Goal: Task Accomplishment & Management: Manage account settings

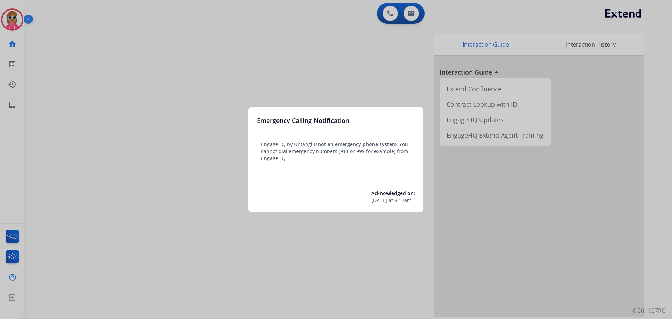
click at [182, 131] on div at bounding box center [336, 159] width 672 height 319
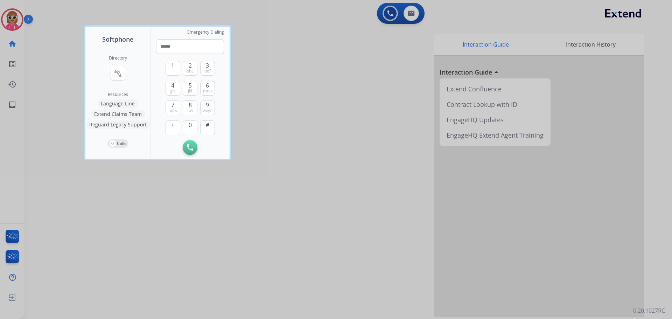
drag, startPoint x: 183, startPoint y: 123, endPoint x: 161, endPoint y: 89, distance: 41.0
click at [177, 104] on div "1 2 abc 3 def 4 ghi 5 jkl 6 mno 7 pqrs 8 tuv 9 wxyz + 0 #" at bounding box center [190, 97] width 49 height 86
drag, startPoint x: 385, startPoint y: 155, endPoint x: 375, endPoint y: 153, distance: 10.0
click at [384, 155] on div at bounding box center [336, 159] width 672 height 319
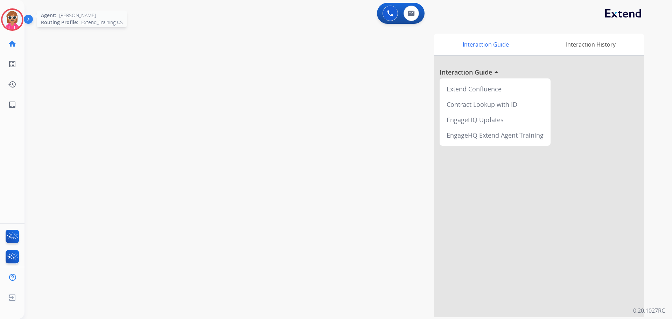
click at [20, 19] on img at bounding box center [12, 20] width 20 height 20
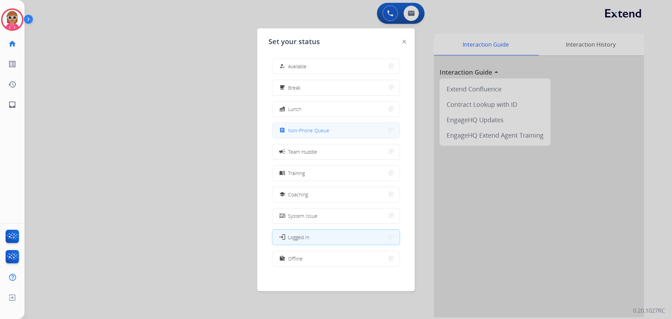
click at [331, 125] on button "assignment Non-Phone Queue" at bounding box center [335, 130] width 127 height 15
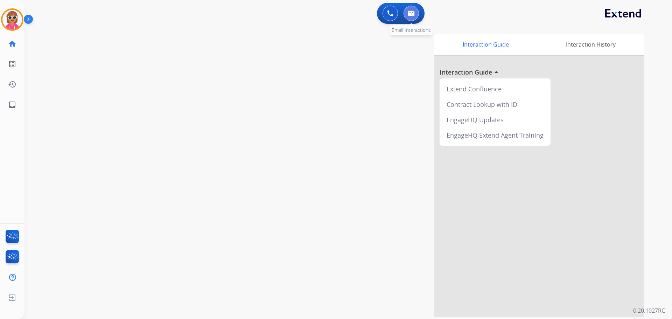
click at [413, 8] on button at bounding box center [411, 13] width 15 height 15
select select "**********"
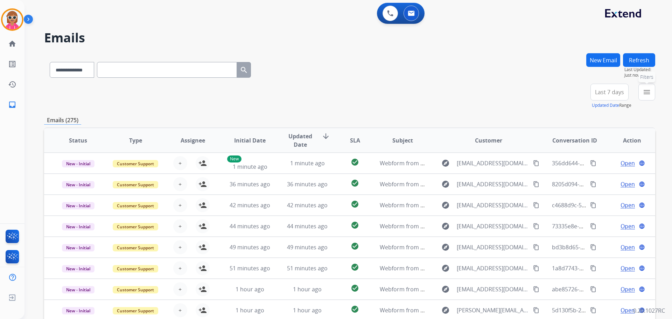
click at [643, 91] on mat-icon "menu" at bounding box center [647, 92] width 8 height 8
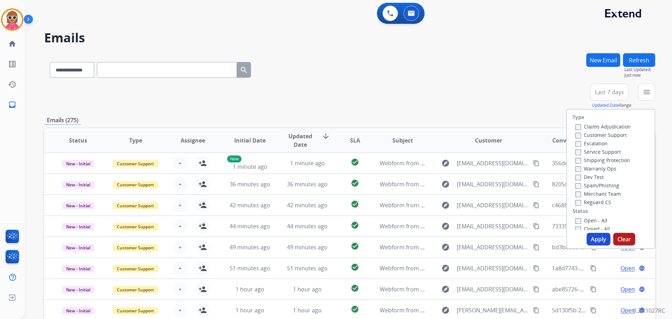
click at [598, 136] on label "Customer Support" at bounding box center [600, 135] width 51 height 7
click at [598, 161] on label "Shipping Protection" at bounding box center [602, 160] width 55 height 7
drag, startPoint x: 591, startPoint y: 202, endPoint x: 590, endPoint y: 210, distance: 7.8
click at [591, 202] on label "Reguard CS" at bounding box center [593, 202] width 36 height 7
click at [590, 219] on label "Open - All" at bounding box center [591, 220] width 32 height 7
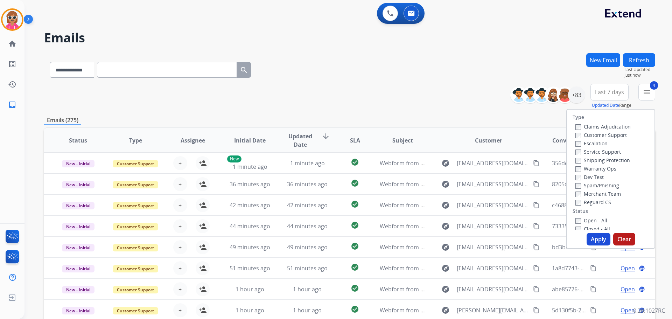
click at [594, 235] on button "Apply" at bounding box center [599, 239] width 24 height 13
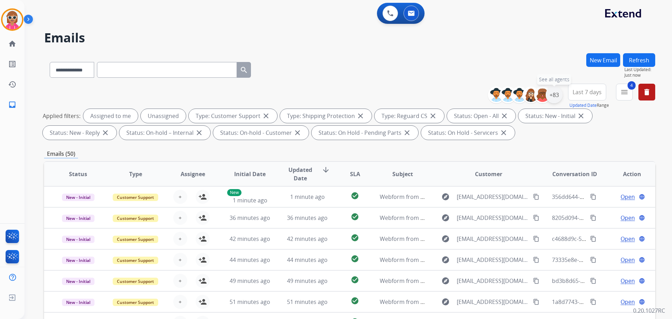
click at [556, 94] on div "+83" at bounding box center [554, 94] width 17 height 17
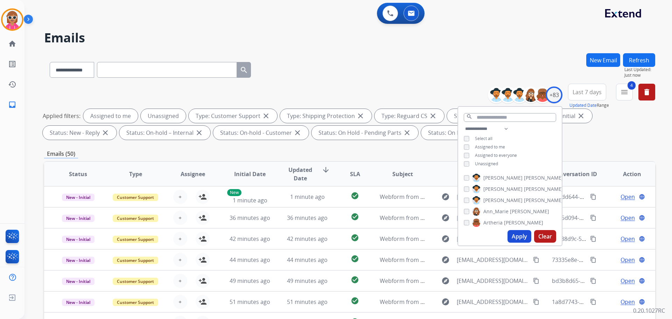
click at [491, 163] on span "Unassigned" at bounding box center [486, 164] width 23 height 6
click at [493, 146] on span "Assigned to me" at bounding box center [490, 147] width 30 height 6
click at [509, 130] on select "**********" at bounding box center [488, 129] width 48 height 8
select select "**********"
click at [464, 125] on select "**********" at bounding box center [488, 129] width 48 height 8
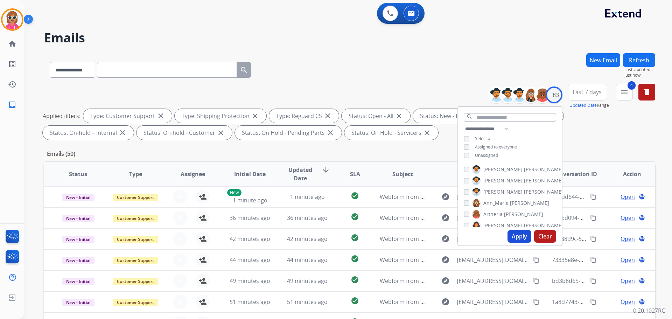
click at [519, 131] on div "**********" at bounding box center [510, 143] width 104 height 36
click at [524, 166] on span "[PERSON_NAME]" at bounding box center [543, 169] width 39 height 7
click at [510, 164] on div "[PERSON_NAME] [PERSON_NAME] [PERSON_NAME] [PERSON_NAME] [PERSON_NAME] [PERSON_N…" at bounding box center [510, 194] width 104 height 65
drag, startPoint x: 510, startPoint y: 167, endPoint x: 514, endPoint y: 159, distance: 9.4
click at [524, 167] on span "[PERSON_NAME]" at bounding box center [543, 169] width 39 height 7
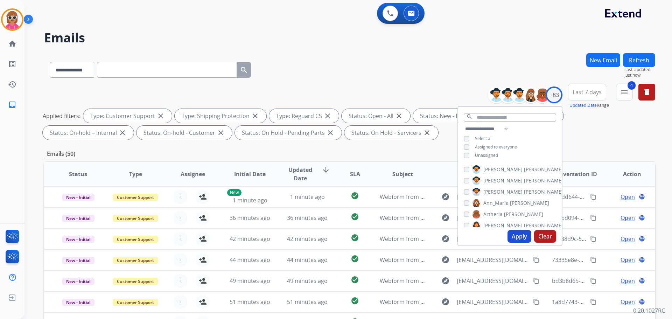
click at [539, 139] on div "**********" at bounding box center [510, 143] width 104 height 36
drag, startPoint x: 494, startPoint y: 168, endPoint x: 498, endPoint y: 170, distance: 4.2
click at [494, 169] on span "[PERSON_NAME]" at bounding box center [502, 169] width 39 height 7
click at [496, 182] on span "[PERSON_NAME]" at bounding box center [502, 180] width 39 height 7
click at [497, 193] on span "Ann_Marie" at bounding box center [495, 191] width 25 height 7
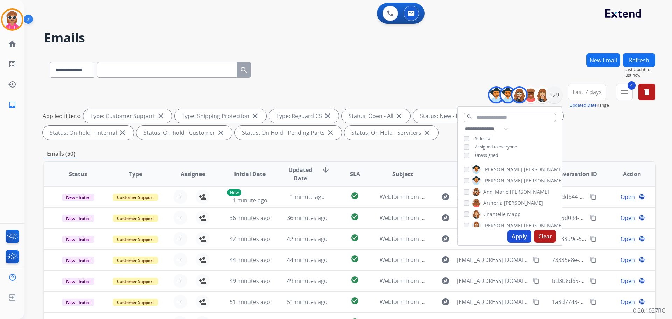
click at [498, 201] on span "Artheria" at bounding box center [492, 202] width 19 height 7
click at [500, 211] on span "Chantelle" at bounding box center [494, 214] width 22 height 7
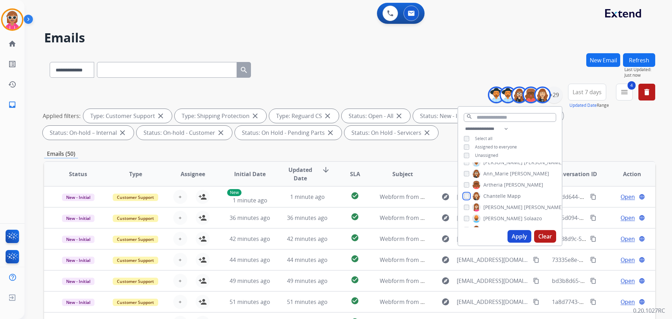
scroll to position [35, 0]
click at [495, 211] on span "Deambrana" at bounding box center [497, 212] width 28 height 7
click at [524, 199] on span "Solaazo" at bounding box center [533, 201] width 18 height 7
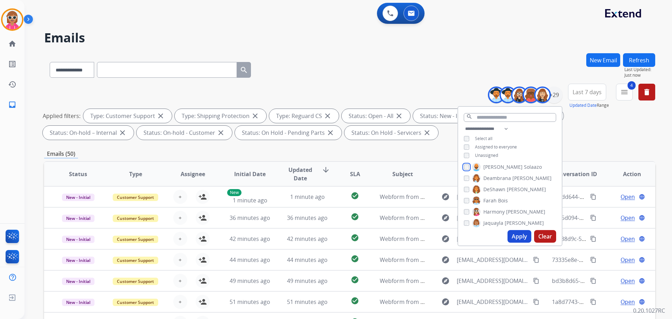
scroll to position [70, 0]
click at [500, 190] on span "DeShawn" at bounding box center [494, 188] width 22 height 7
drag, startPoint x: 500, startPoint y: 190, endPoint x: 501, endPoint y: 199, distance: 9.6
click at [500, 190] on span "DeShawn" at bounding box center [494, 188] width 22 height 7
click at [502, 201] on span "Bois" at bounding box center [503, 200] width 10 height 7
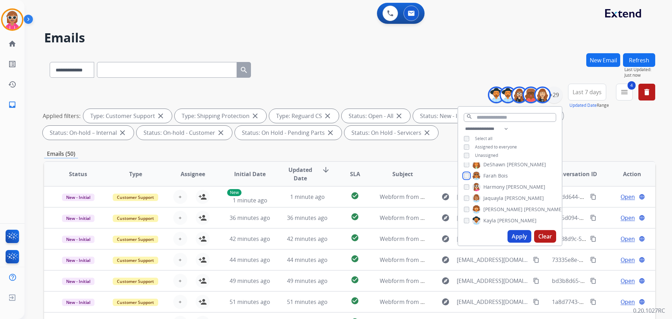
scroll to position [105, 0]
click at [500, 188] on span "Jaquayla" at bounding box center [493, 187] width 20 height 7
drag, startPoint x: 501, startPoint y: 201, endPoint x: 501, endPoint y: 209, distance: 8.0
click at [501, 202] on label "[PERSON_NAME]" at bounding box center [517, 199] width 91 height 8
click at [501, 210] on span "[PERSON_NAME]" at bounding box center [516, 209] width 39 height 7
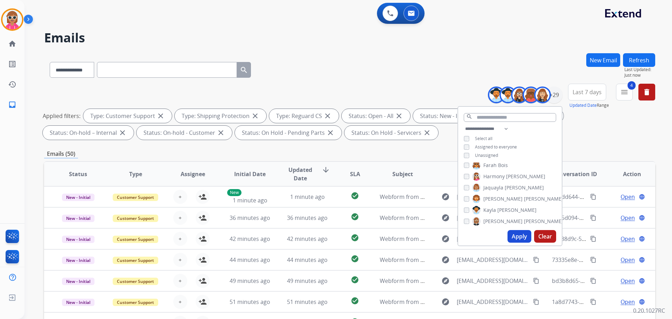
click at [524, 218] on span "[PERSON_NAME]" at bounding box center [543, 221] width 39 height 7
click at [509, 197] on span "[PERSON_NAME]" at bounding box center [523, 197] width 39 height 7
drag, startPoint x: 507, startPoint y: 209, endPoint x: 508, endPoint y: 215, distance: 6.1
click at [508, 215] on div "[PERSON_NAME] [PERSON_NAME] [PERSON_NAME] [PERSON_NAME] [PERSON_NAME] [PERSON_N…" at bounding box center [510, 194] width 104 height 65
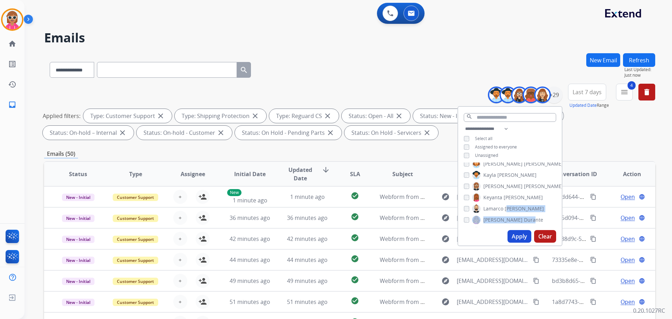
click at [506, 214] on div "[PERSON_NAME] [PERSON_NAME] [PERSON_NAME] [PERSON_NAME] [PERSON_NAME] [PERSON_N…" at bounding box center [510, 194] width 104 height 65
click at [506, 205] on span "[PERSON_NAME]" at bounding box center [524, 208] width 39 height 7
click at [524, 216] on span "Durante" at bounding box center [533, 219] width 19 height 7
click at [524, 185] on span "Durante" at bounding box center [533, 184] width 19 height 7
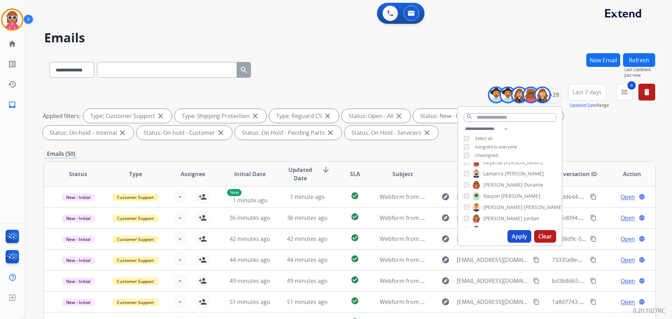
click at [505, 198] on span "[PERSON_NAME]" at bounding box center [520, 195] width 39 height 7
click at [500, 218] on label "[PERSON_NAME]" at bounding box center [505, 218] width 67 height 8
click at [501, 191] on span "Shqnetta" at bounding box center [493, 194] width 21 height 7
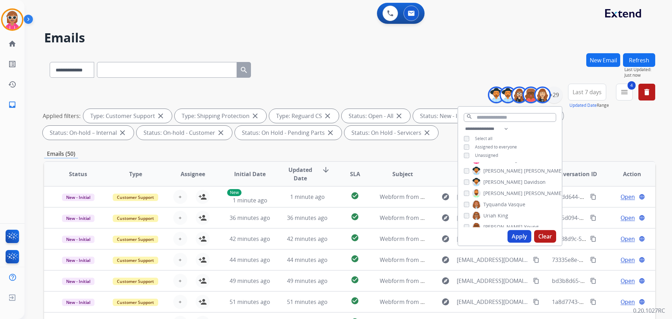
click at [504, 172] on span "[PERSON_NAME]" at bounding box center [502, 170] width 39 height 7
click at [524, 182] on span "Davidson" at bounding box center [535, 181] width 22 height 7
click at [502, 204] on span "Tyquanda" at bounding box center [494, 204] width 23 height 7
click at [502, 202] on span "Tyquanda" at bounding box center [494, 204] width 23 height 7
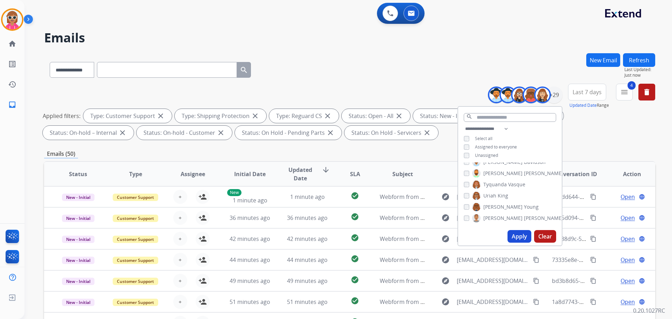
click at [499, 196] on span "King" at bounding box center [503, 195] width 10 height 7
click at [499, 205] on span "[PERSON_NAME]" at bounding box center [502, 206] width 39 height 7
click at [500, 218] on span "[PERSON_NAME]" at bounding box center [502, 218] width 39 height 7
click at [503, 214] on label "[PERSON_NAME]" at bounding box center [517, 218] width 91 height 8
click at [524, 206] on span "Young" at bounding box center [531, 206] width 15 height 7
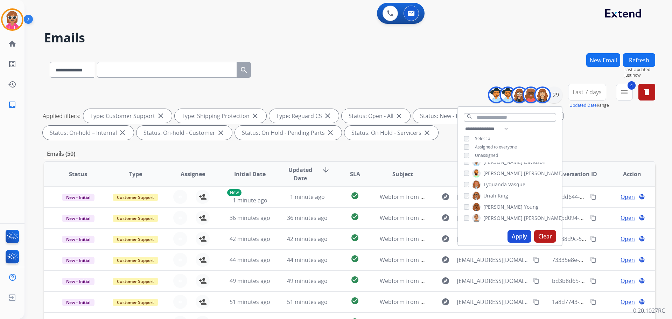
click at [524, 218] on span "[PERSON_NAME]" at bounding box center [543, 218] width 39 height 7
click at [524, 216] on span "[PERSON_NAME]" at bounding box center [543, 218] width 39 height 7
click at [514, 234] on button "Apply" at bounding box center [519, 236] width 24 height 13
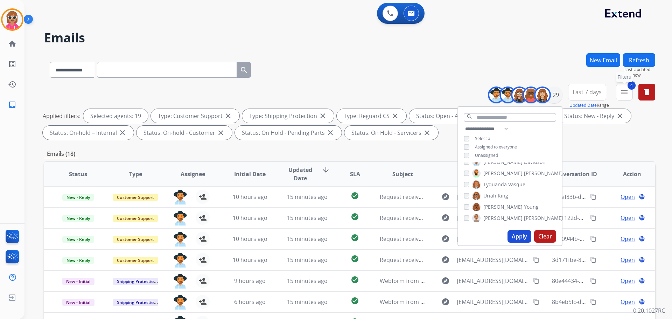
click at [623, 95] on mat-icon "menu" at bounding box center [624, 92] width 8 height 8
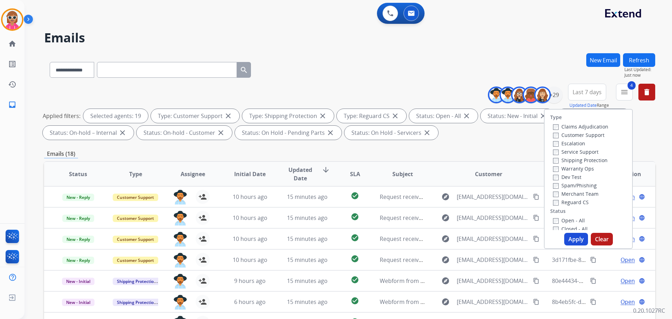
click at [393, 55] on div "**********" at bounding box center [349, 68] width 611 height 30
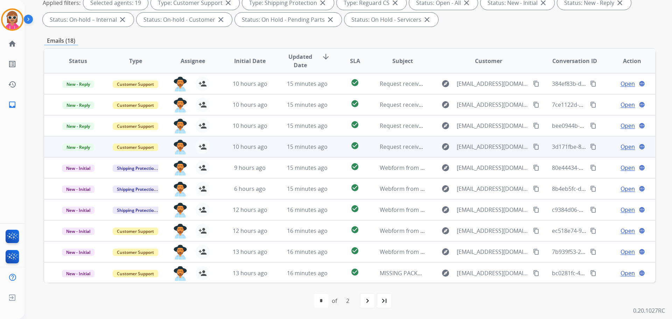
scroll to position [1, 0]
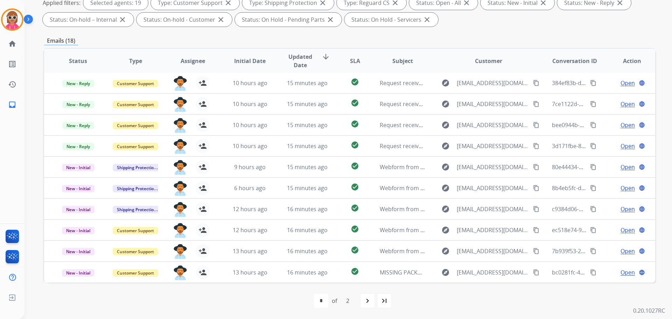
click at [368, 299] on mat-icon "navigate_next" at bounding box center [367, 300] width 8 height 8
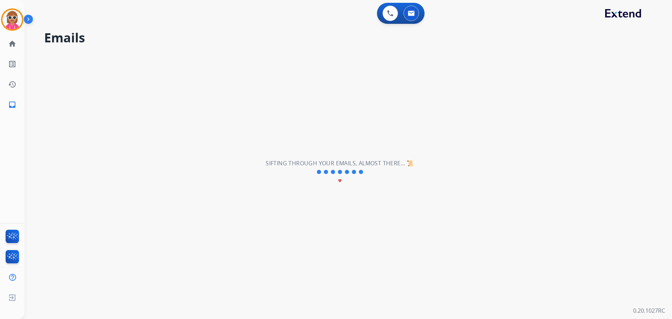
select select "*"
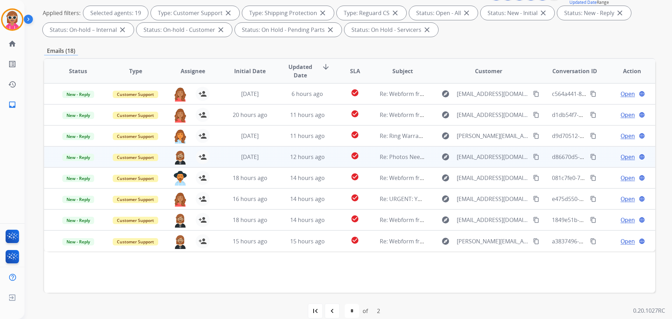
scroll to position [113, 0]
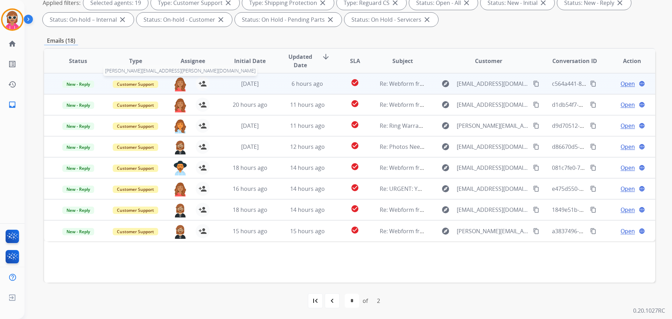
click at [182, 84] on img at bounding box center [180, 84] width 14 height 15
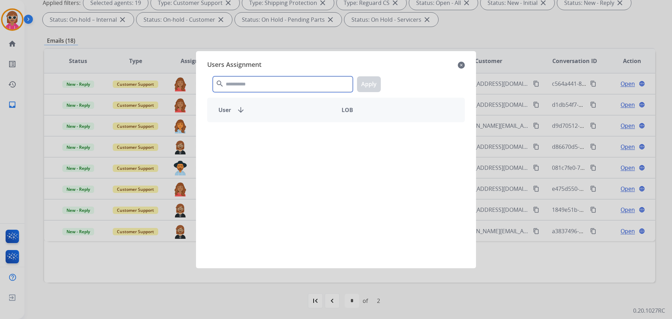
click at [280, 82] on input "text" at bounding box center [283, 84] width 140 height 16
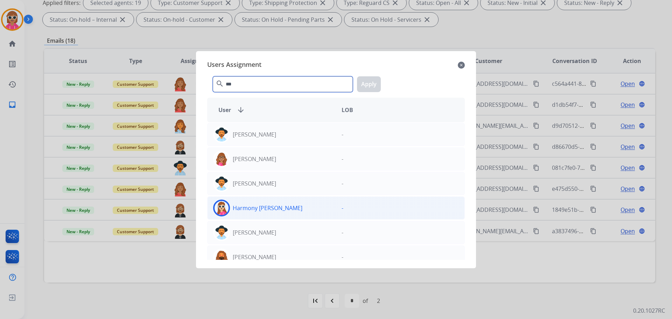
type input "***"
drag, startPoint x: 309, startPoint y: 205, endPoint x: 315, endPoint y: 203, distance: 5.9
click at [317, 211] on div "Harmony [PERSON_NAME]" at bounding box center [272, 207] width 128 height 17
click at [373, 80] on button "Apply" at bounding box center [369, 84] width 24 height 16
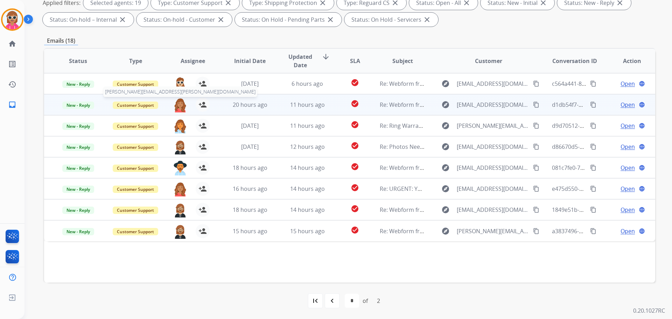
click at [178, 105] on img at bounding box center [180, 105] width 14 height 15
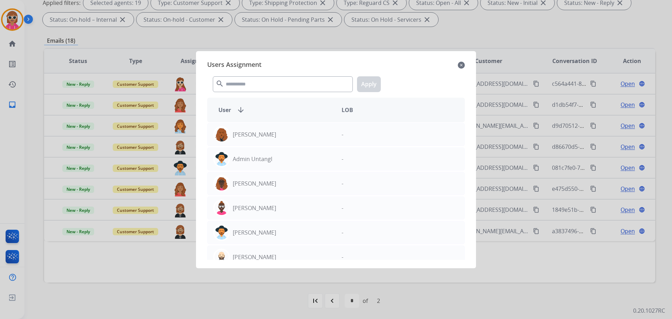
click at [220, 83] on mat-icon "search" at bounding box center [220, 83] width 8 height 8
click at [233, 78] on input "text" at bounding box center [283, 84] width 140 height 16
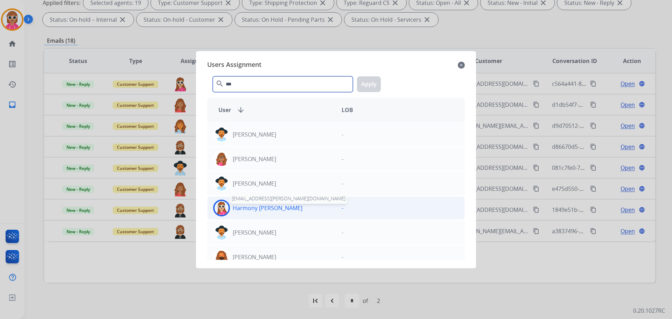
type input "***"
drag, startPoint x: 251, startPoint y: 207, endPoint x: 271, endPoint y: 205, distance: 20.4
click at [250, 207] on p "Harmony [PERSON_NAME]" at bounding box center [268, 208] width 70 height 8
click at [372, 79] on button "Apply" at bounding box center [369, 84] width 24 height 16
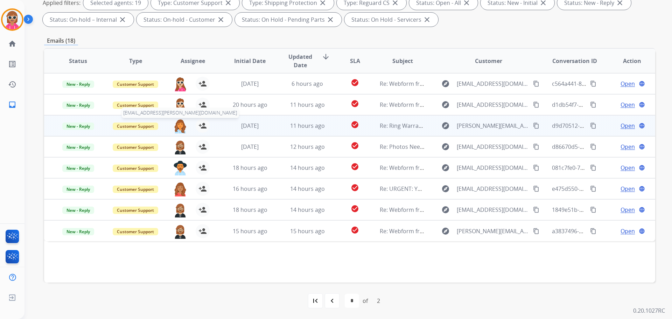
click at [176, 129] on img at bounding box center [180, 126] width 14 height 15
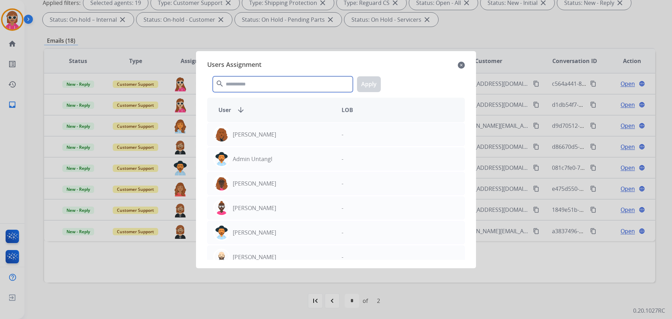
click at [274, 83] on input "text" at bounding box center [283, 84] width 140 height 16
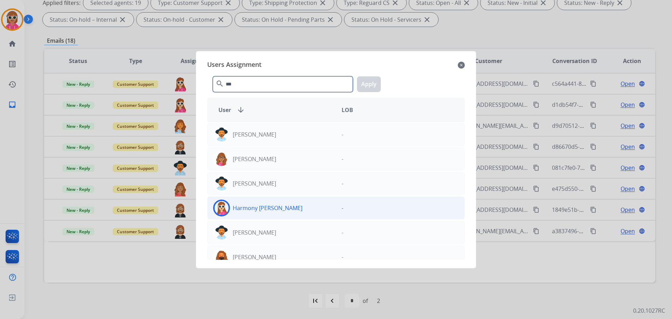
type input "***"
click at [295, 199] on div "Harmony [PERSON_NAME]" at bounding box center [272, 207] width 128 height 17
click at [373, 86] on button "Apply" at bounding box center [369, 84] width 24 height 16
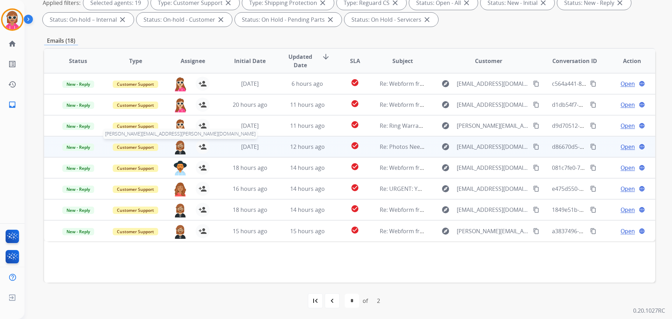
click at [182, 148] on img at bounding box center [180, 147] width 14 height 15
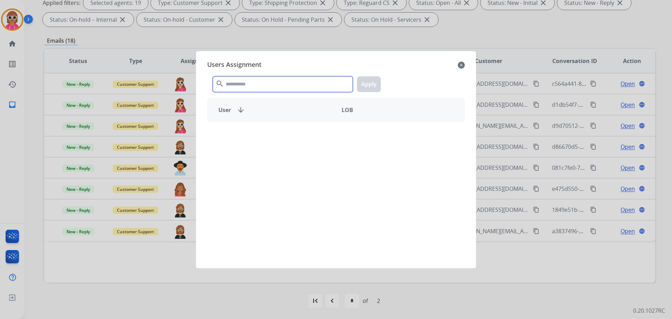
click at [260, 89] on input "text" at bounding box center [283, 84] width 140 height 16
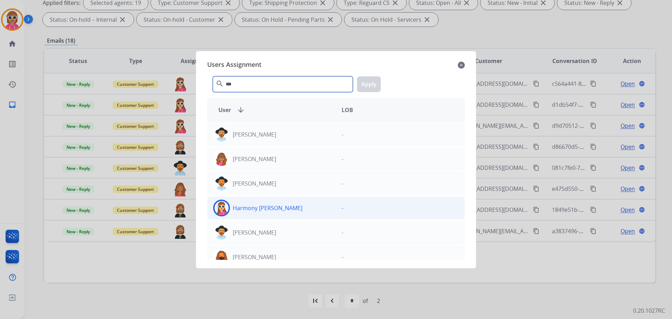
type input "***"
drag, startPoint x: 319, startPoint y: 202, endPoint x: 315, endPoint y: 203, distance: 3.9
click at [318, 202] on div "Harmony [PERSON_NAME]" at bounding box center [272, 207] width 128 height 17
click at [359, 84] on button "Apply" at bounding box center [369, 84] width 24 height 16
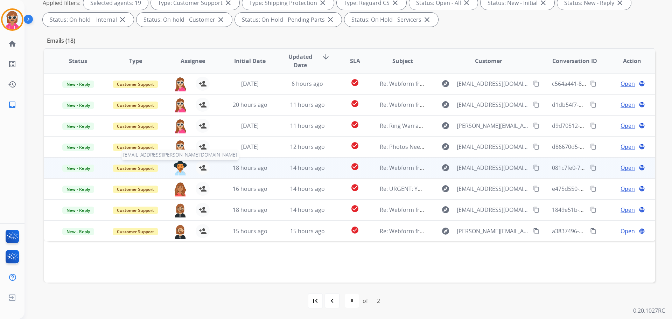
click at [179, 170] on img at bounding box center [180, 168] width 14 height 15
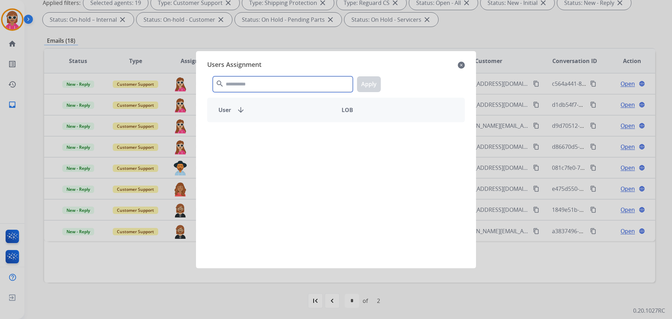
click at [285, 89] on input "text" at bounding box center [283, 84] width 140 height 16
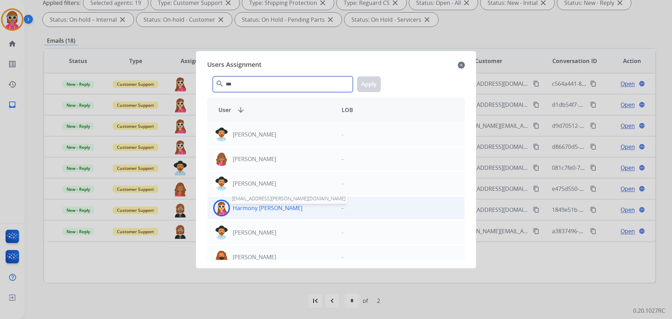
type input "***"
click at [246, 206] on p "Harmony [PERSON_NAME]" at bounding box center [268, 208] width 70 height 8
click at [371, 88] on button "Apply" at bounding box center [369, 84] width 24 height 16
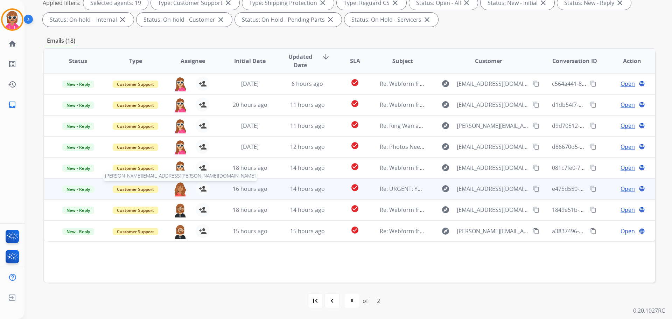
click at [176, 188] on img at bounding box center [180, 189] width 14 height 15
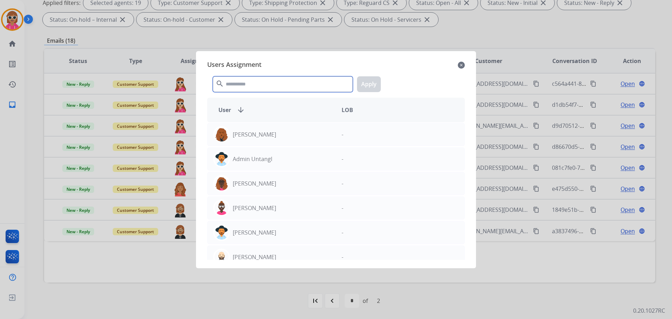
click at [258, 90] on input "text" at bounding box center [283, 84] width 140 height 16
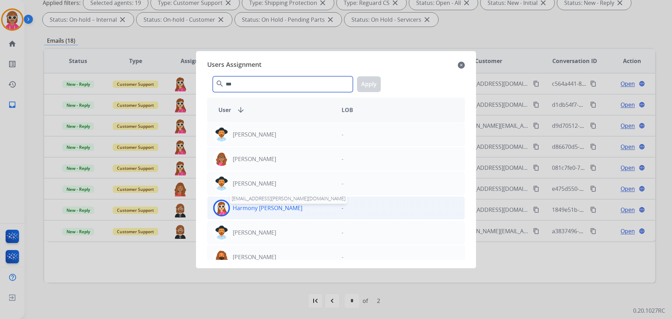
type input "***"
click at [236, 211] on p "Harmony [PERSON_NAME]" at bounding box center [268, 208] width 70 height 8
click at [379, 84] on button "Apply" at bounding box center [369, 84] width 24 height 16
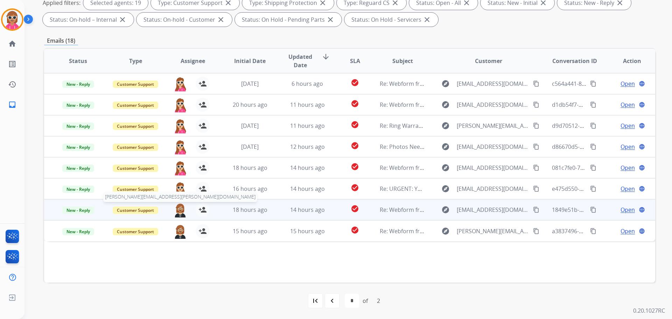
click at [179, 206] on img at bounding box center [180, 210] width 14 height 15
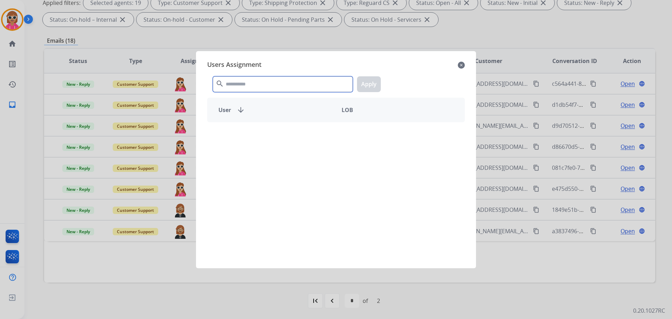
click at [290, 82] on input "text" at bounding box center [283, 84] width 140 height 16
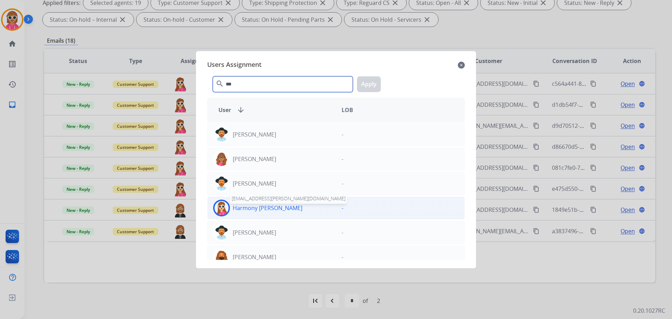
type input "***"
click at [265, 208] on p "Harmony [PERSON_NAME]" at bounding box center [268, 208] width 70 height 8
drag, startPoint x: 365, startPoint y: 81, endPoint x: 295, endPoint y: 124, distance: 81.9
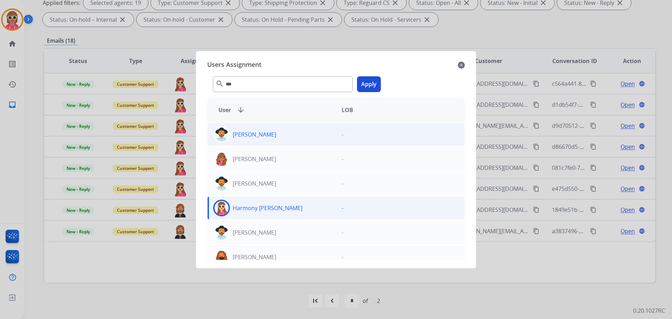
click at [365, 82] on button "Apply" at bounding box center [369, 84] width 24 height 16
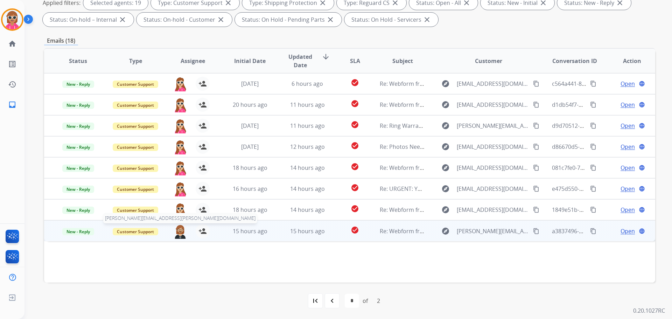
click at [178, 231] on img at bounding box center [180, 231] width 14 height 15
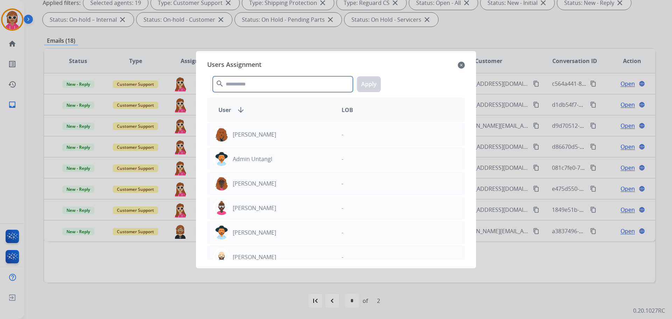
click at [255, 80] on input "text" at bounding box center [283, 84] width 140 height 16
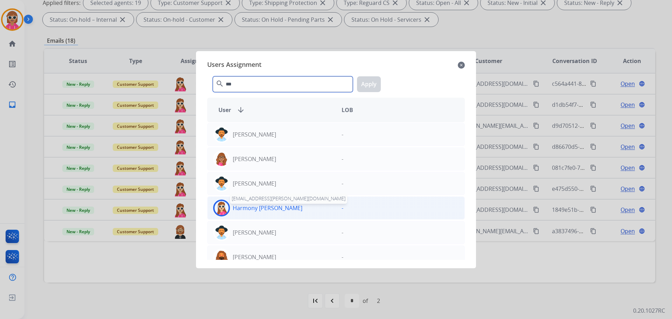
type input "***"
click at [258, 207] on p "Harmony [PERSON_NAME]" at bounding box center [268, 208] width 70 height 8
click at [371, 86] on button "Apply" at bounding box center [369, 84] width 24 height 16
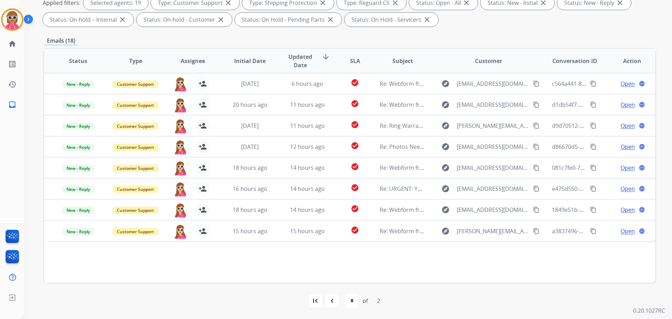
click at [275, 294] on div "first_page navigate_before * * of 2 navigate_next last_page" at bounding box center [349, 300] width 611 height 36
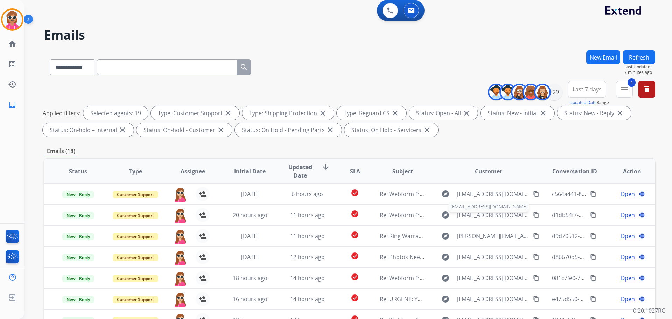
scroll to position [0, 0]
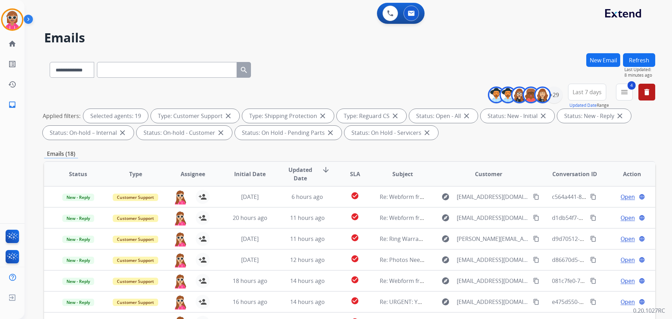
drag, startPoint x: 626, startPoint y: 63, endPoint x: 624, endPoint y: 68, distance: 5.2
click at [625, 65] on button "Refresh" at bounding box center [639, 60] width 32 height 14
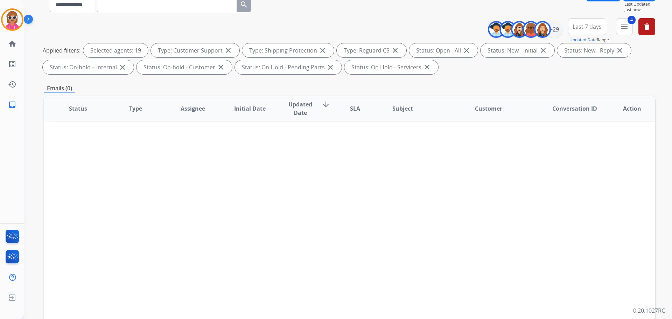
scroll to position [113, 0]
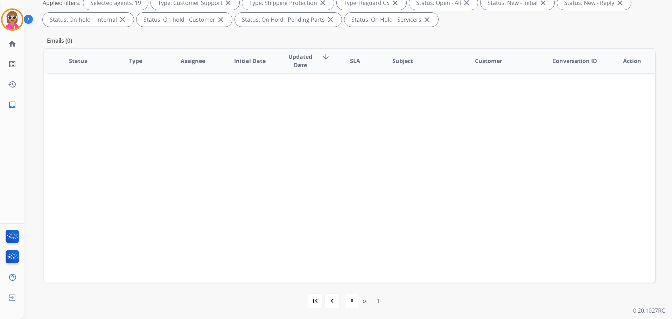
click at [335, 306] on div "navigate_before" at bounding box center [331, 300] width 15 height 15
select select "*"
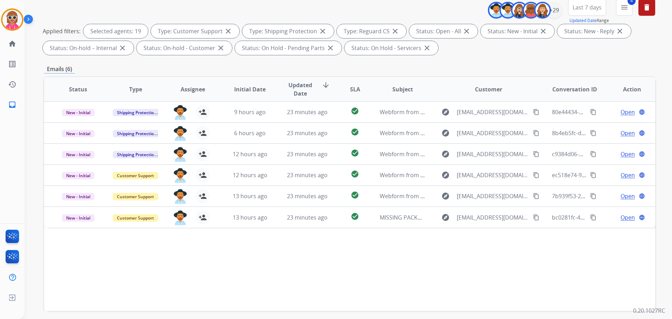
scroll to position [0, 0]
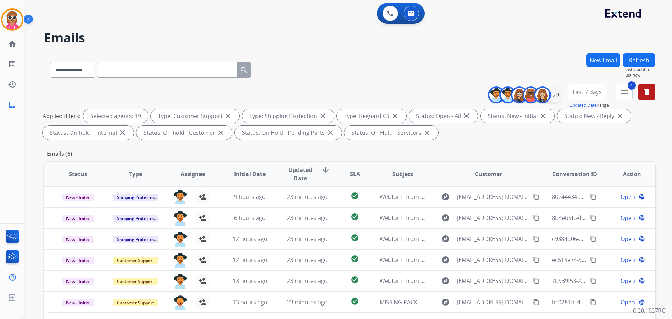
click at [645, 64] on button "Refresh" at bounding box center [639, 60] width 32 height 14
click at [395, 14] on button at bounding box center [390, 13] width 15 height 15
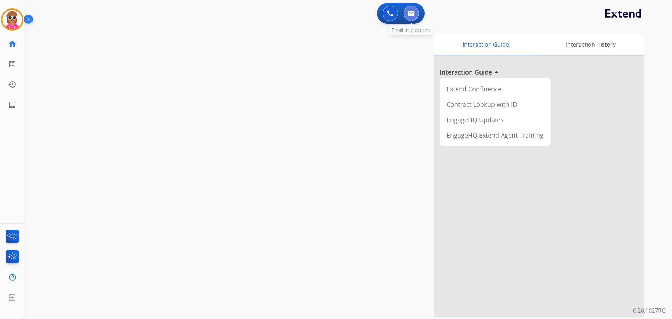
click at [409, 13] on img at bounding box center [411, 13] width 7 height 6
select select "**********"
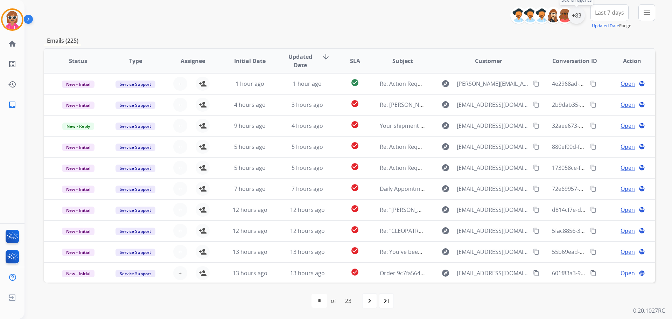
click at [582, 16] on div "+83" at bounding box center [576, 15] width 17 height 17
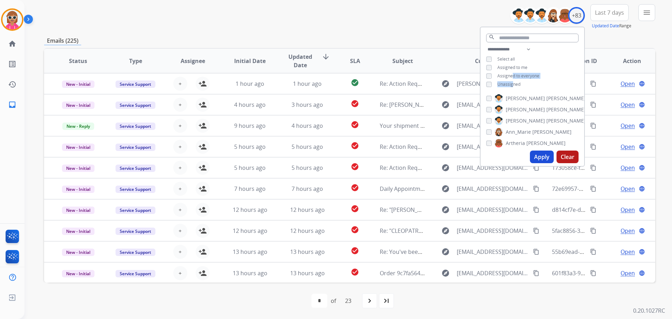
click at [512, 79] on div "**********" at bounding box center [533, 67] width 104 height 45
click at [515, 82] on span "Unassigned" at bounding box center [508, 84] width 23 height 6
click at [513, 66] on span "Assigned to me" at bounding box center [512, 67] width 30 height 6
click at [536, 157] on button "Apply" at bounding box center [542, 156] width 24 height 13
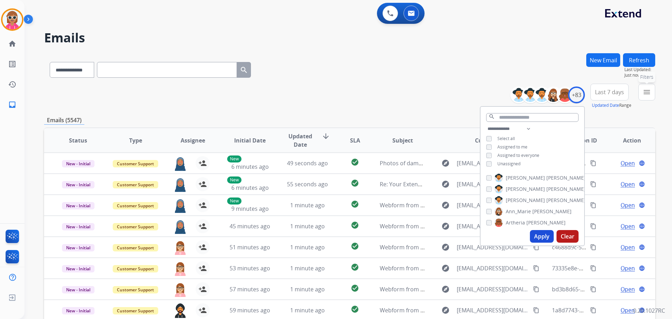
drag, startPoint x: 651, startPoint y: 98, endPoint x: 647, endPoint y: 97, distance: 4.7
click at [651, 98] on button "menu Filters" at bounding box center [646, 92] width 17 height 17
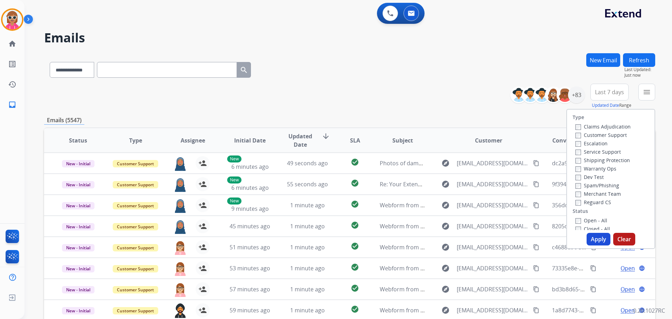
click at [617, 135] on label "Customer Support" at bounding box center [600, 135] width 51 height 7
click at [615, 157] on label "Shipping Protection" at bounding box center [602, 160] width 55 height 7
click at [610, 135] on label "Customer Support" at bounding box center [600, 135] width 51 height 7
click at [596, 201] on label "Reguard CS" at bounding box center [593, 202] width 36 height 7
drag, startPoint x: 594, startPoint y: 221, endPoint x: 593, endPoint y: 226, distance: 5.6
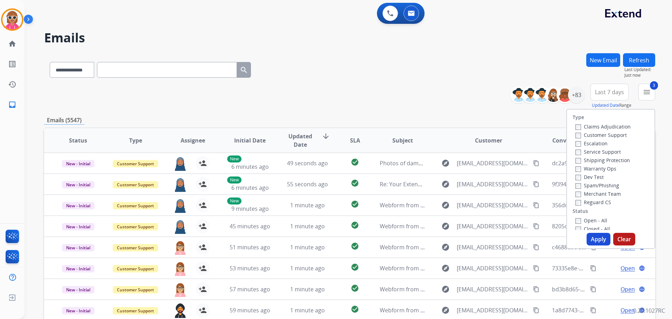
click at [594, 221] on label "Open - All" at bounding box center [591, 220] width 32 height 7
click at [596, 238] on button "Apply" at bounding box center [599, 239] width 24 height 13
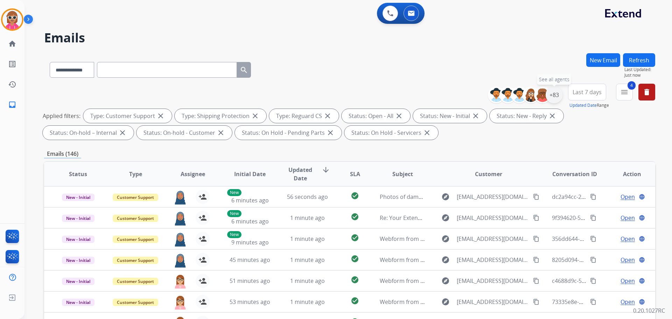
click at [550, 93] on div "+83" at bounding box center [554, 94] width 17 height 17
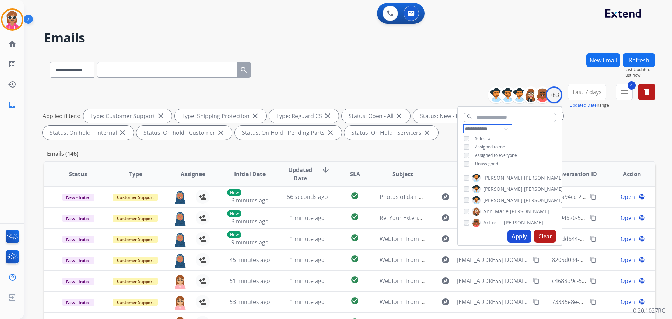
click at [495, 128] on select "**********" at bounding box center [488, 129] width 48 height 8
click at [464, 125] on select "**********" at bounding box center [488, 129] width 48 height 8
click at [534, 145] on div "**********" at bounding box center [510, 143] width 104 height 36
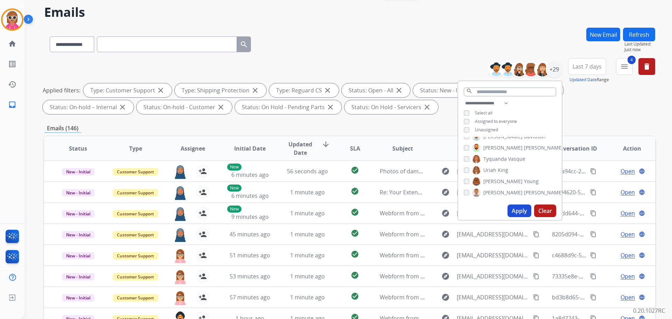
scroll to position [113, 0]
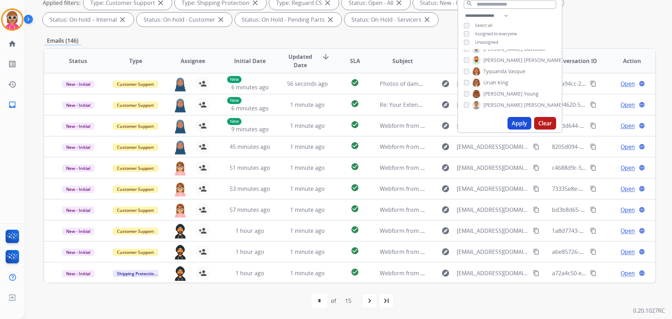
click at [499, 80] on span "King" at bounding box center [503, 82] width 10 height 7
click at [503, 73] on span "[PERSON_NAME]" at bounding box center [502, 72] width 39 height 7
click at [505, 56] on div "[PERSON_NAME] [PERSON_NAME] [PERSON_NAME] [PERSON_NAME] [PERSON_NAME] [PERSON_N…" at bounding box center [510, 81] width 104 height 65
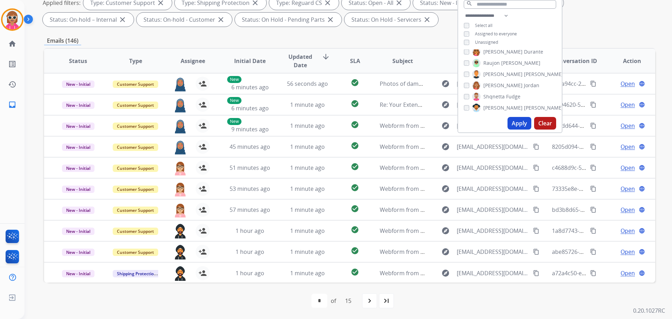
click at [495, 93] on span "Shqnetta" at bounding box center [493, 96] width 21 height 7
click at [498, 84] on span "[PERSON_NAME]" at bounding box center [502, 85] width 39 height 7
click at [492, 108] on span "[PERSON_NAME]" at bounding box center [502, 109] width 39 height 7
click at [493, 109] on span "[PERSON_NAME]" at bounding box center [502, 109] width 39 height 7
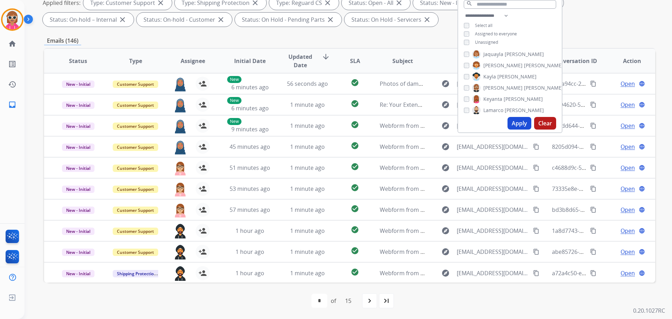
scroll to position [125, 0]
click at [524, 86] on span "[PERSON_NAME]" at bounding box center [543, 88] width 39 height 7
click at [497, 77] on span "[PERSON_NAME]" at bounding box center [516, 76] width 39 height 7
click at [524, 63] on span "[PERSON_NAME]" at bounding box center [543, 65] width 39 height 7
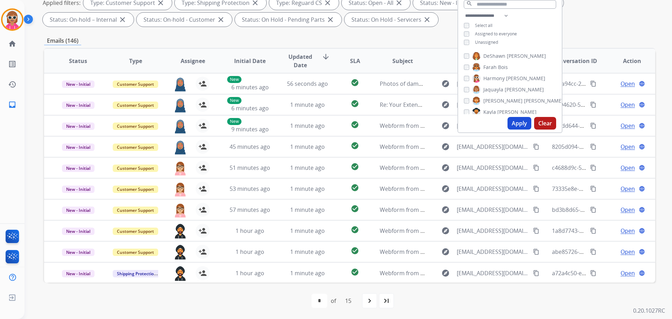
click at [506, 80] on span "[PERSON_NAME]" at bounding box center [525, 78] width 39 height 7
click at [502, 86] on label "[PERSON_NAME]" at bounding box center [508, 89] width 72 height 8
click at [498, 86] on span "Jaquayla" at bounding box center [493, 89] width 20 height 7
click at [502, 71] on div "[PERSON_NAME] [PERSON_NAME] [PERSON_NAME] [PERSON_NAME] [PERSON_NAME] [PERSON_N…" at bounding box center [510, 81] width 104 height 65
click at [500, 76] on span "Harmony" at bounding box center [493, 78] width 21 height 7
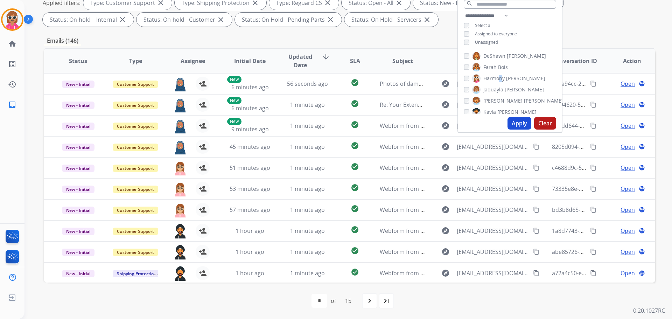
click at [500, 77] on span "Harmony" at bounding box center [493, 78] width 21 height 7
click at [500, 89] on span "Jaquayla" at bounding box center [493, 89] width 20 height 7
click at [500, 66] on span "Bois" at bounding box center [503, 67] width 10 height 7
click at [503, 80] on span "Chantelle" at bounding box center [494, 81] width 22 height 7
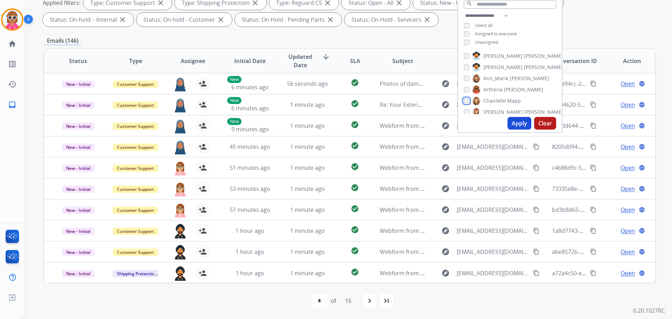
scroll to position [0, 0]
drag, startPoint x: 502, startPoint y: 86, endPoint x: 507, endPoint y: 94, distance: 9.9
click at [508, 94] on div "[PERSON_NAME] [PERSON_NAME] [PERSON_NAME] [PERSON_NAME] [PERSON_NAME] [PERSON_N…" at bounding box center [510, 81] width 104 height 65
click at [505, 87] on span "[PERSON_NAME]" at bounding box center [523, 89] width 39 height 7
click at [505, 75] on span "Ann_Marie" at bounding box center [495, 78] width 25 height 7
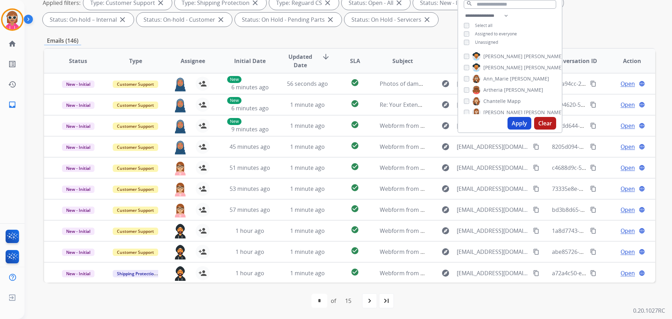
click at [524, 67] on span "[PERSON_NAME]" at bounding box center [543, 67] width 39 height 7
click at [512, 125] on button "Apply" at bounding box center [519, 123] width 24 height 13
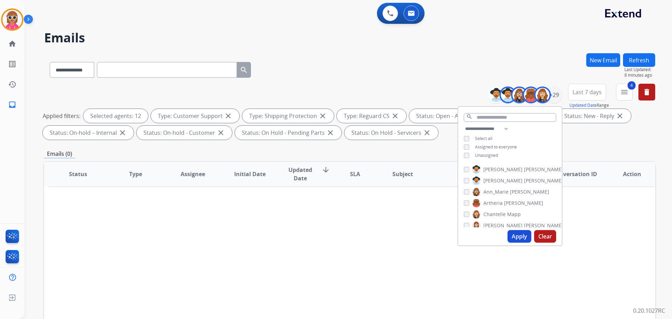
click at [479, 12] on div "0 Voice Interactions 0 Email Interactions" at bounding box center [344, 14] width 622 height 22
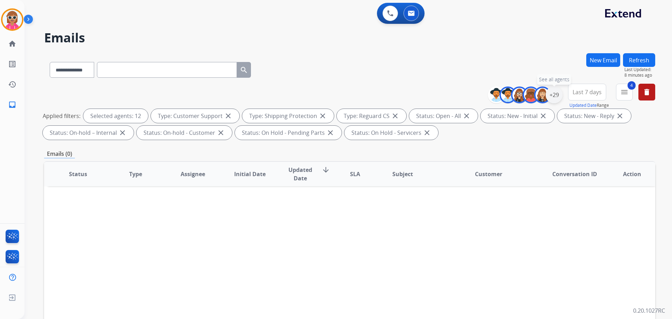
click at [554, 90] on div "+29" at bounding box center [554, 94] width 17 height 17
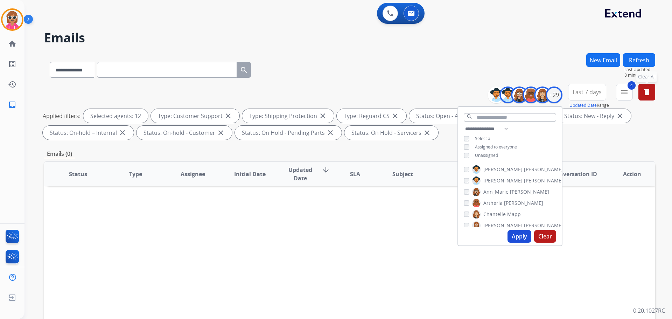
click at [640, 92] on button "delete Clear All" at bounding box center [646, 92] width 17 height 17
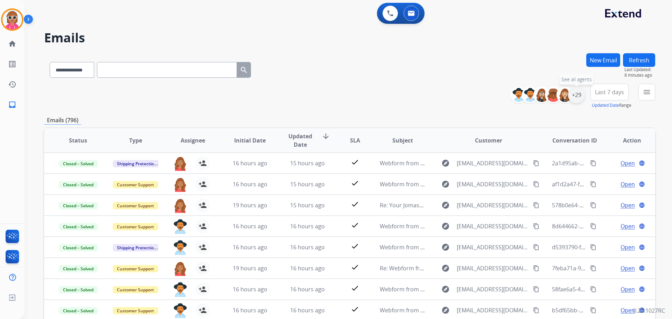
click at [575, 95] on div "+29" at bounding box center [576, 94] width 17 height 17
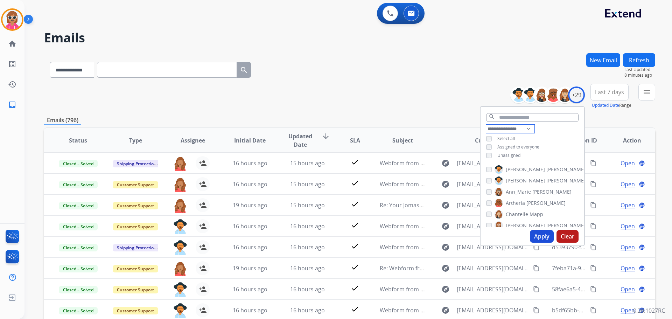
click at [508, 131] on select "**********" at bounding box center [510, 129] width 48 height 8
select select "***"
click at [486, 125] on select "**********" at bounding box center [510, 129] width 48 height 8
click at [547, 134] on div "**********" at bounding box center [533, 147] width 104 height 45
click at [507, 165] on span "Unassigned" at bounding box center [508, 164] width 23 height 6
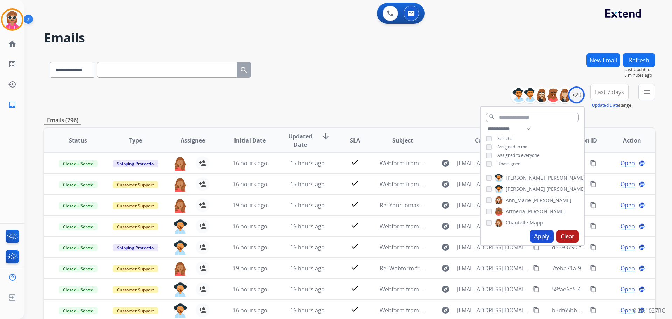
click at [545, 240] on button "Apply" at bounding box center [542, 236] width 24 height 13
